Goal: Find specific page/section: Find specific page/section

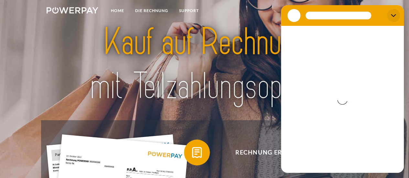
click at [392, 16] on icon "Schließen" at bounding box center [393, 15] width 5 height 3
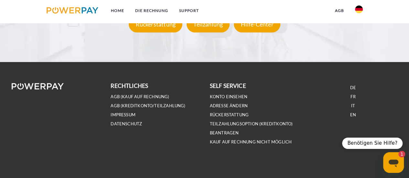
scroll to position [1207, 0]
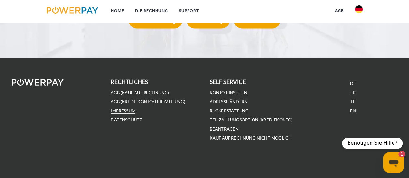
click at [120, 113] on link "IMPRESSUM" at bounding box center [122, 110] width 25 height 5
type textarea "*"
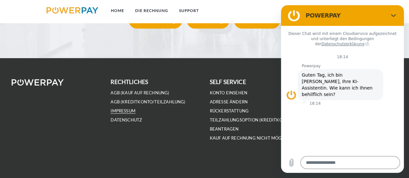
click at [128, 113] on link "IMPRESSUM" at bounding box center [122, 110] width 25 height 5
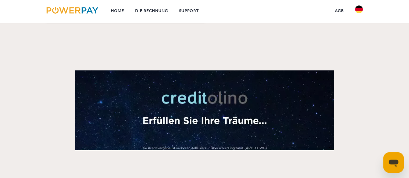
scroll to position [780, 0]
